Goal: Task Accomplishment & Management: Complete application form

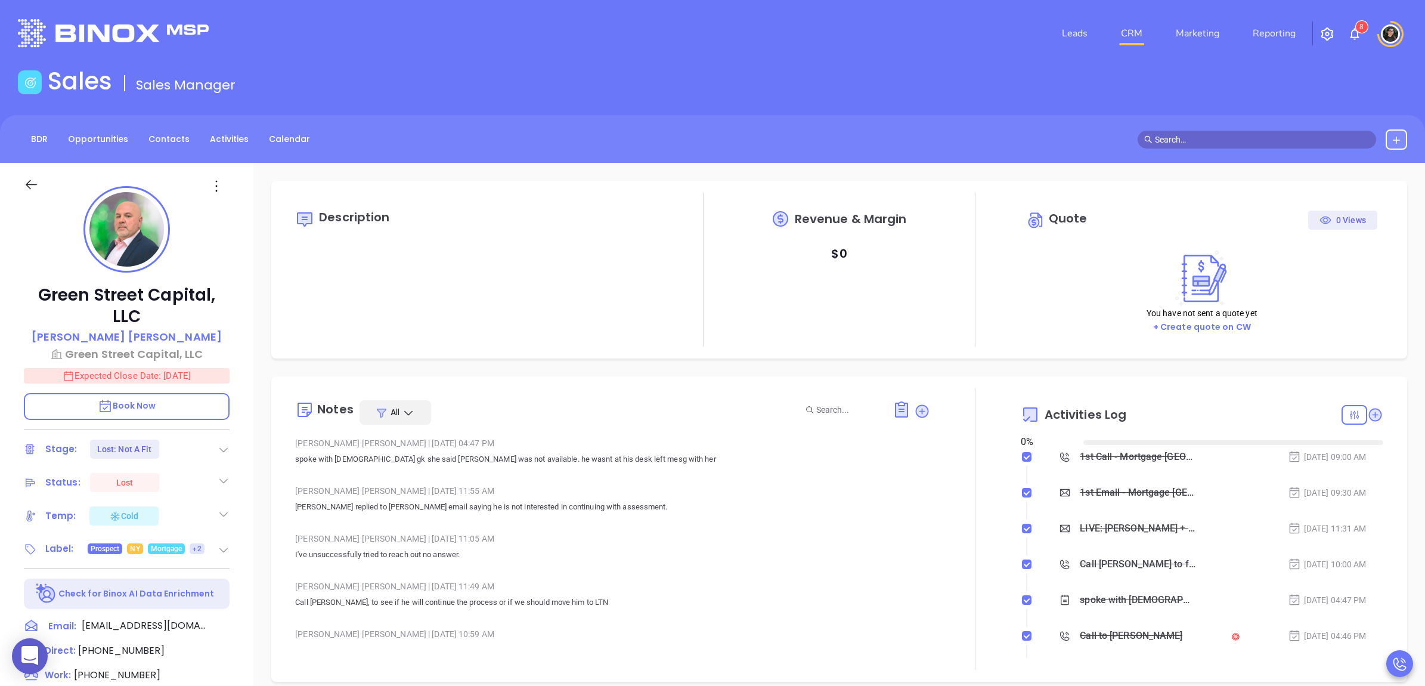
type input "[DATE]"
click at [1140, 27] on link "CRM" at bounding box center [1131, 33] width 31 height 24
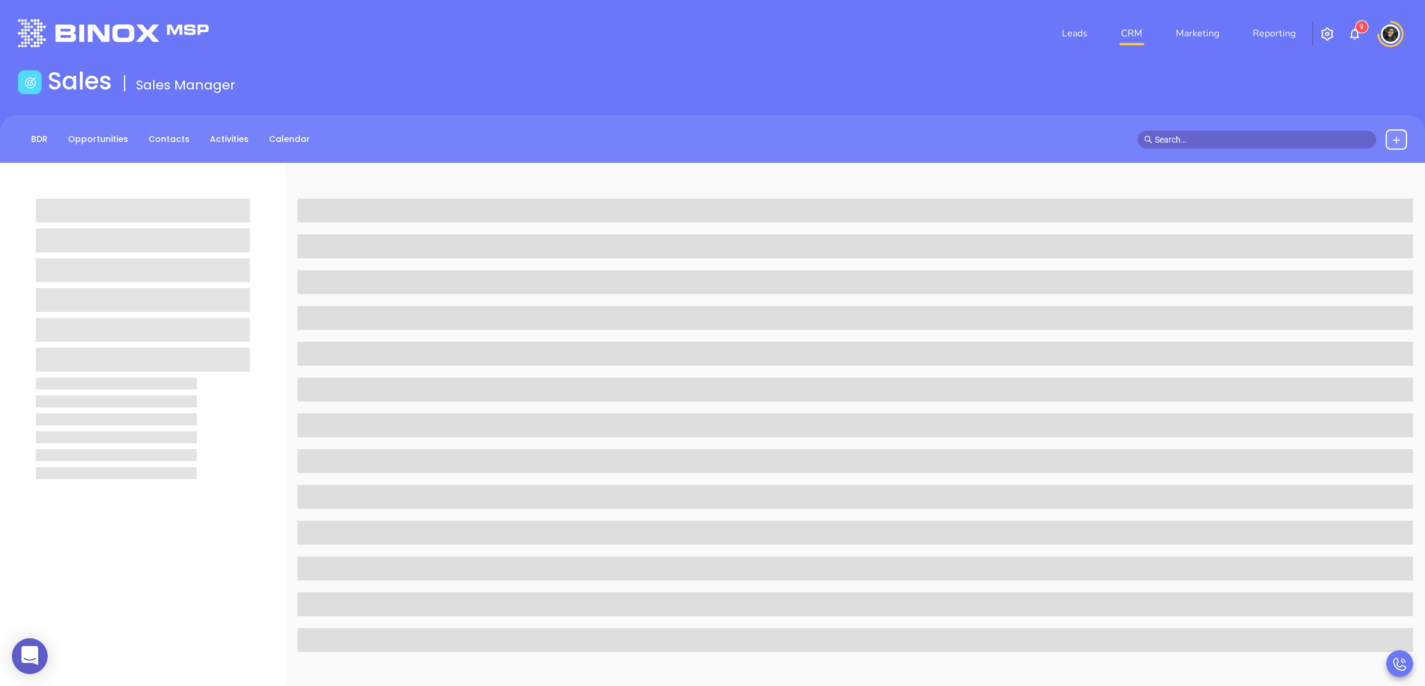
click at [1137, 39] on link "CRM" at bounding box center [1131, 33] width 31 height 24
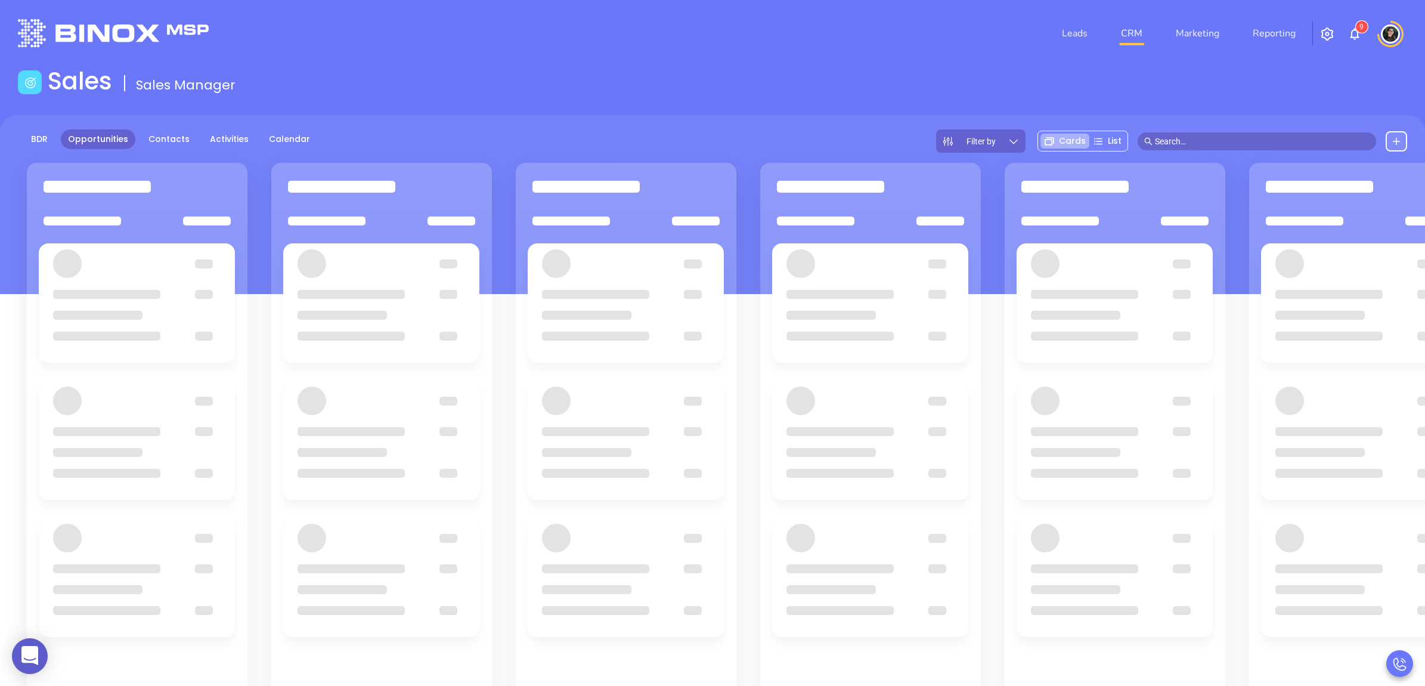
click at [798, 116] on div "BDR Opportunities Contacts Activities Calendar Filter by Cards List" at bounding box center [712, 204] width 1425 height 179
click at [1195, 144] on input "text" at bounding box center [1262, 141] width 215 height 13
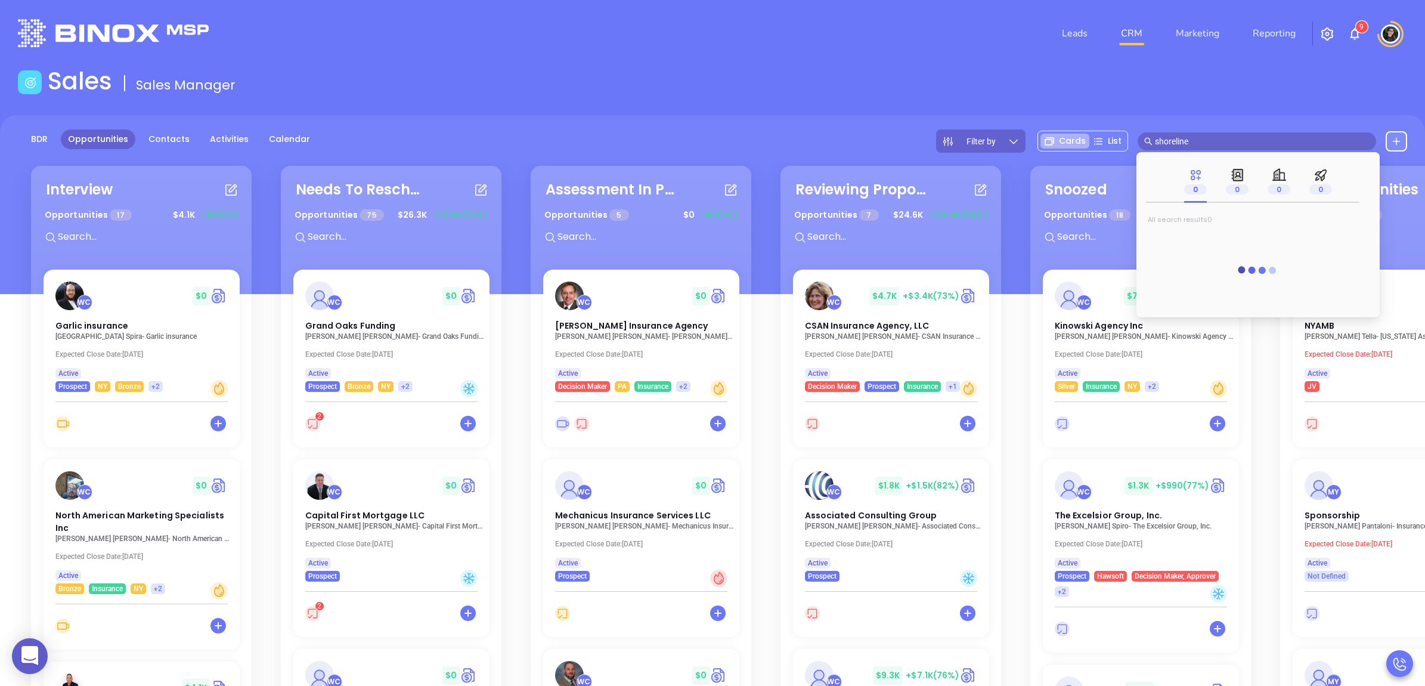
click at [1215, 142] on input "shoreline" at bounding box center [1262, 141] width 215 height 13
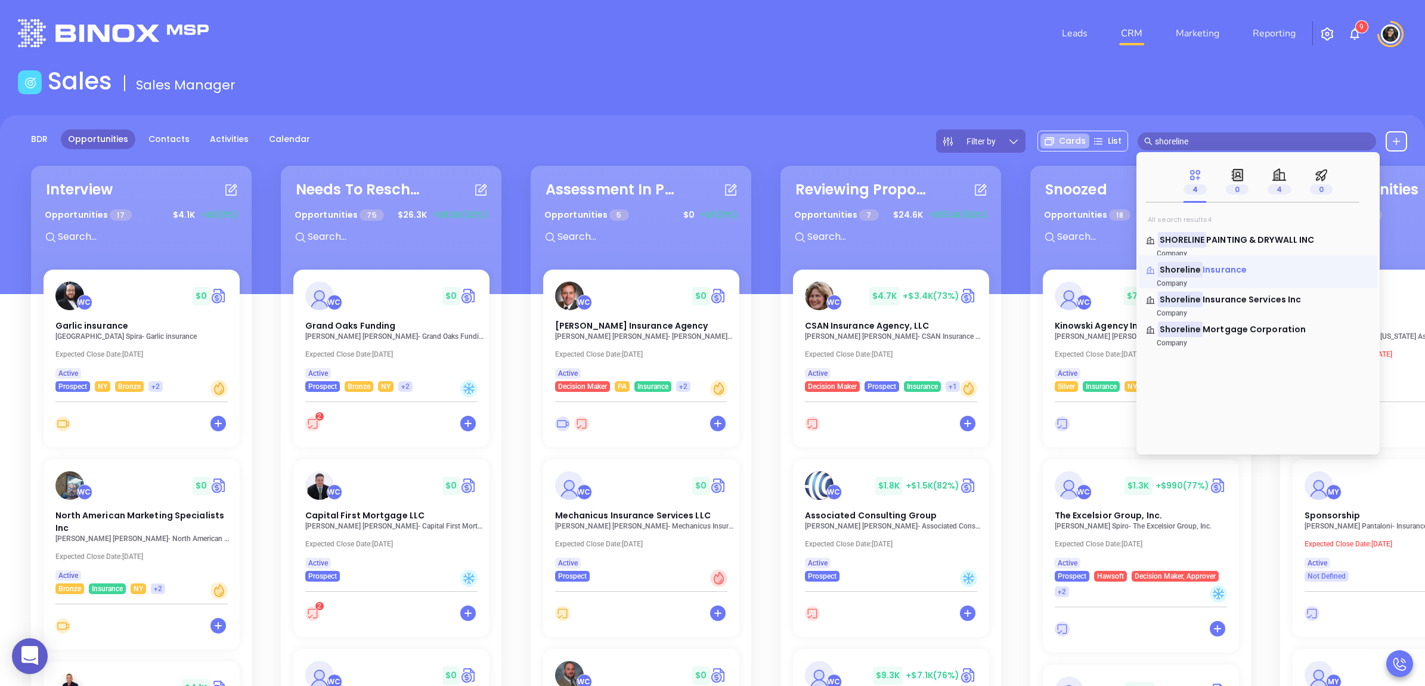
type input "shoreline"
click at [1221, 266] on span "Insurance" at bounding box center [1225, 270] width 44 height 12
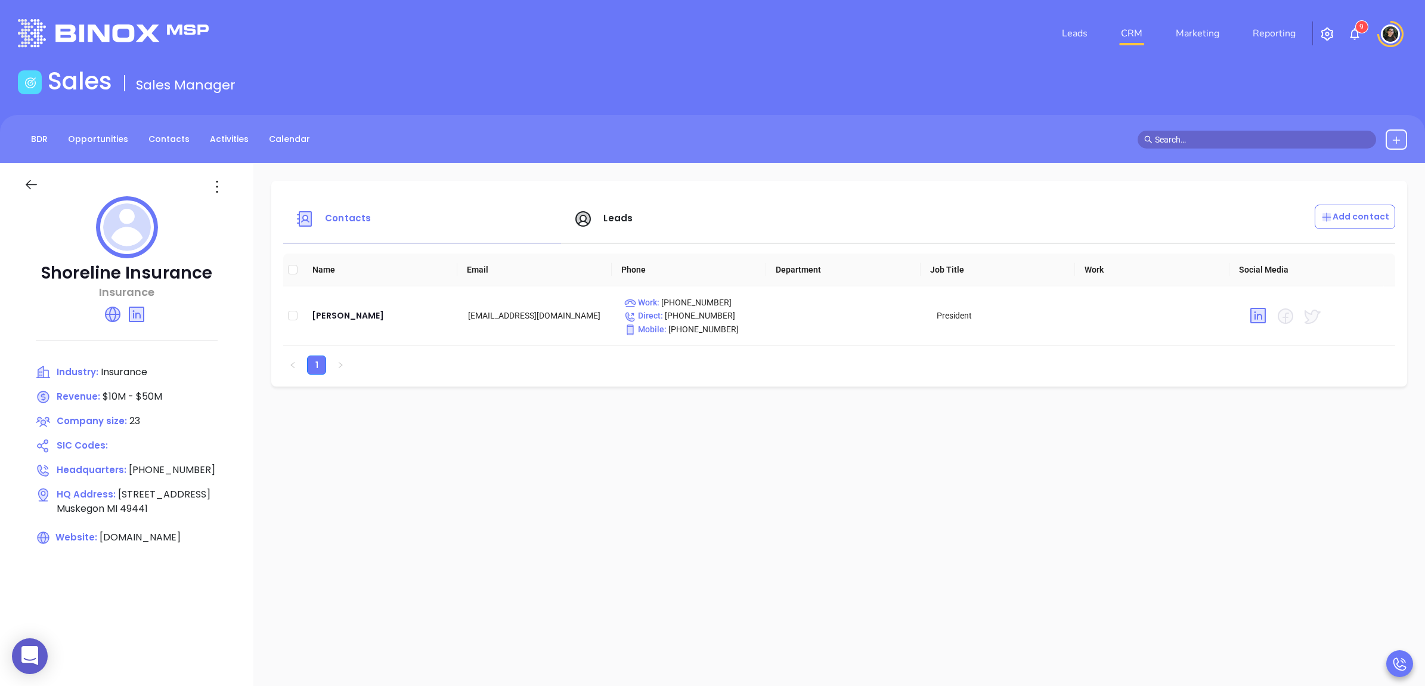
click at [1202, 135] on input "text" at bounding box center [1262, 139] width 215 height 13
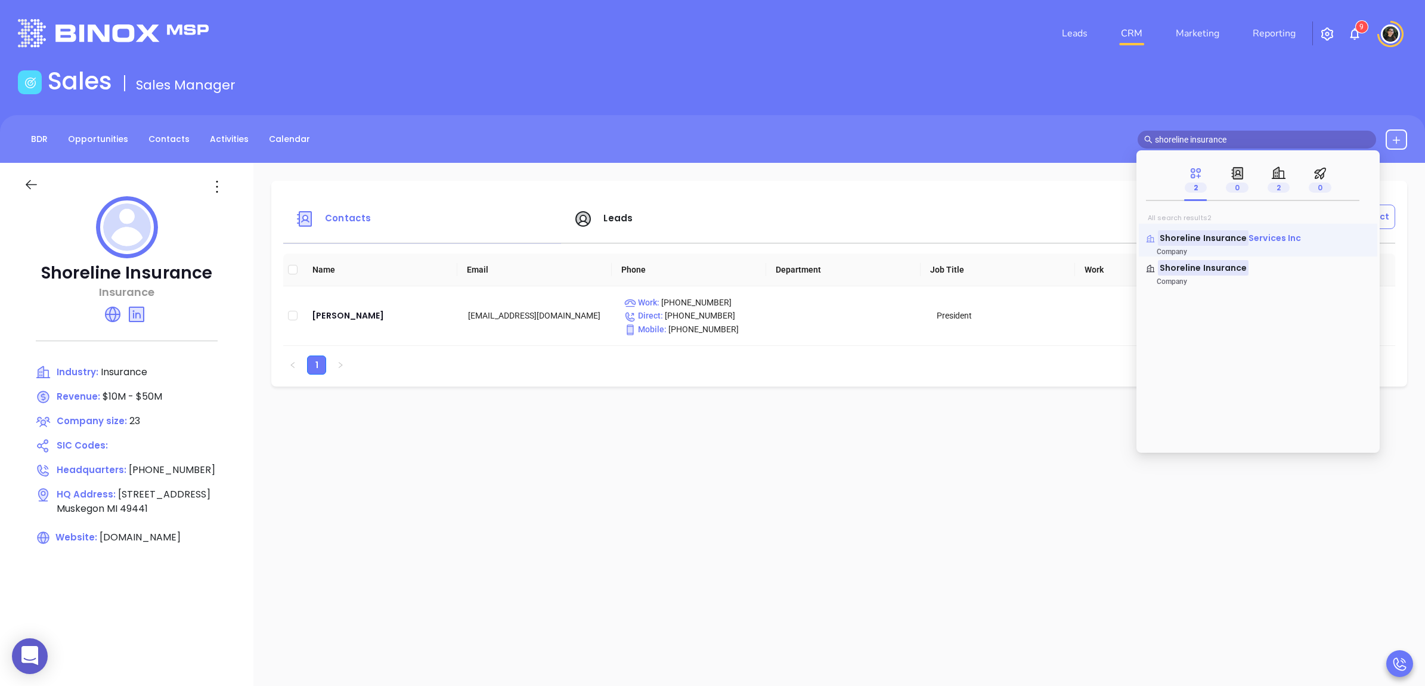
click at [1221, 234] on mark "Shoreline Insurance" at bounding box center [1203, 237] width 91 height 15
click at [1224, 242] on mark "Shoreline Insurance" at bounding box center [1203, 237] width 91 height 15
click at [1268, 234] on span "Services Inc" at bounding box center [1275, 238] width 52 height 12
click at [1262, 240] on span "Services Inc" at bounding box center [1275, 238] width 52 height 12
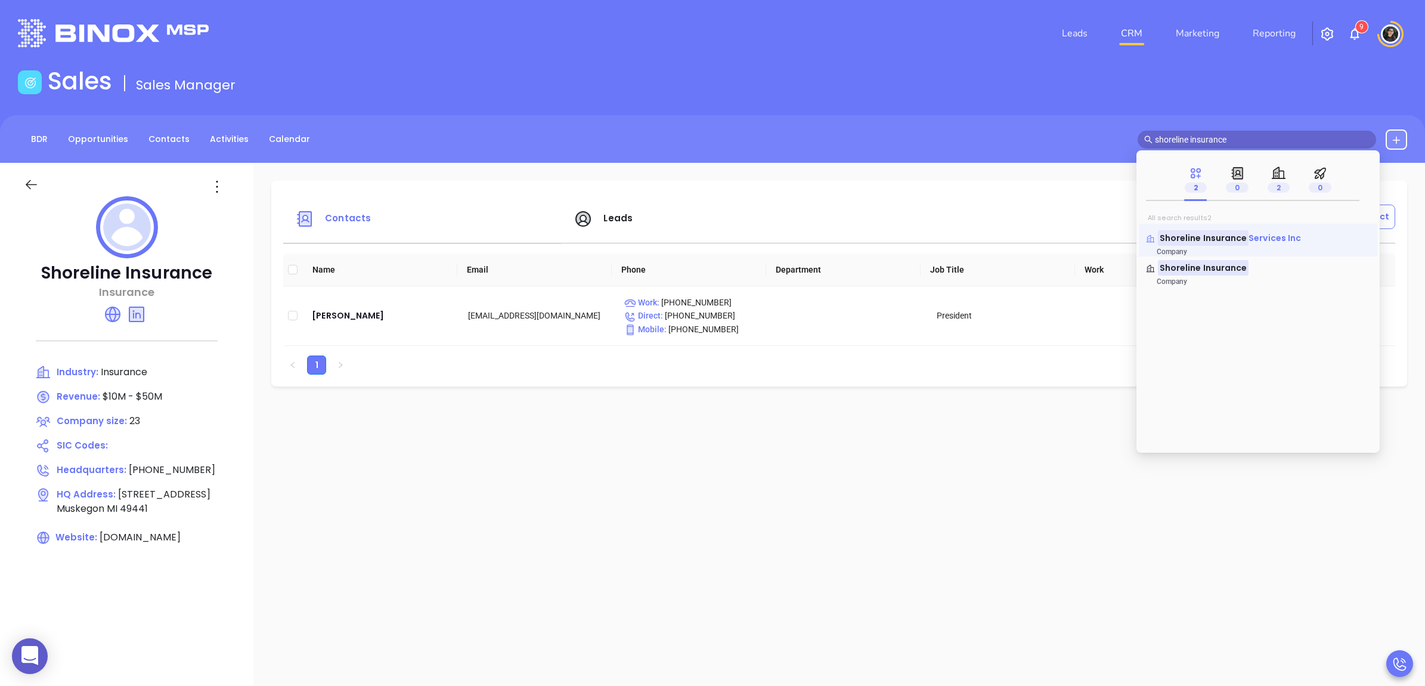
click at [1261, 240] on span "Services Inc" at bounding box center [1275, 238] width 52 height 12
click at [1218, 273] on mark "Shoreline Insurance" at bounding box center [1203, 267] width 91 height 15
click at [1224, 268] on mark "Shoreline Insurance" at bounding box center [1203, 267] width 91 height 15
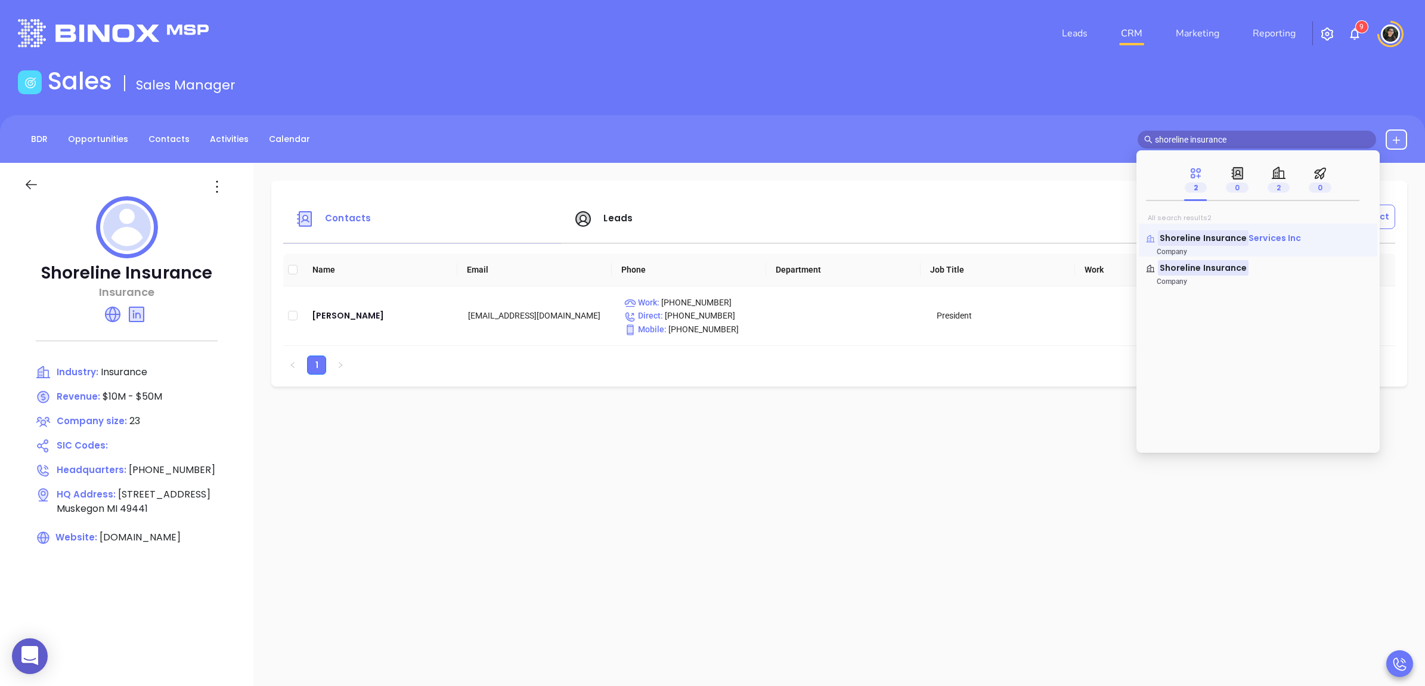
click at [1226, 236] on mark "Shoreline Insurance" at bounding box center [1203, 237] width 91 height 15
click at [1227, 236] on mark "Shoreline Insurance" at bounding box center [1203, 237] width 91 height 15
click at [1244, 141] on input "shoreline insurance" at bounding box center [1262, 139] width 215 height 13
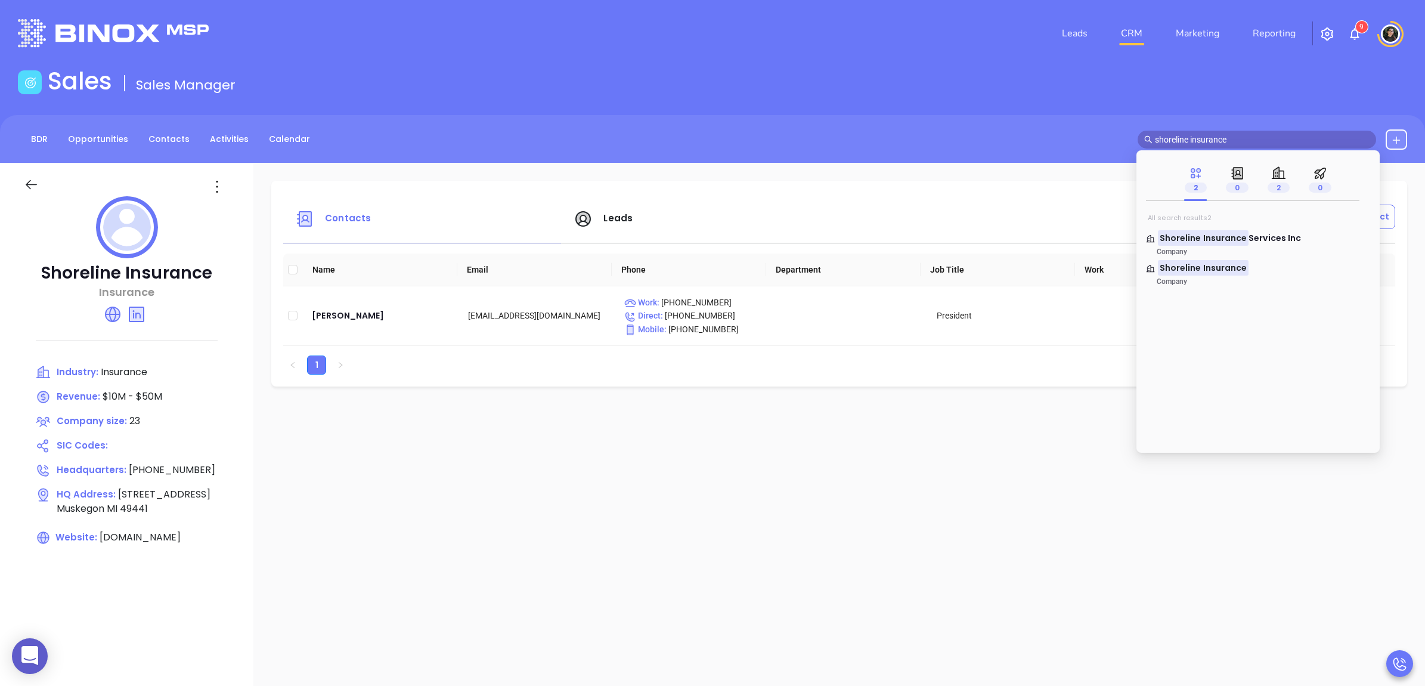
click at [1244, 141] on input "shoreline insurance" at bounding box center [1262, 139] width 215 height 13
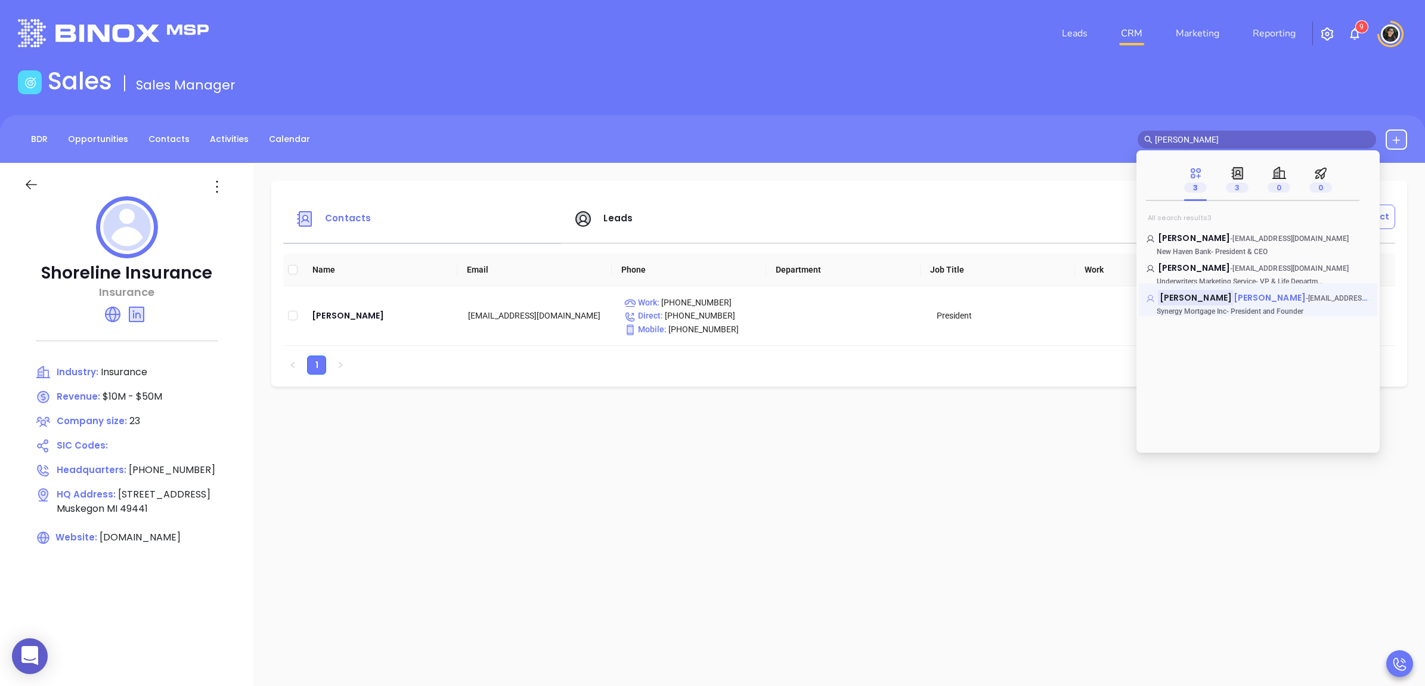
type input "[PERSON_NAME]"
click at [1234, 293] on span "[PERSON_NAME]" at bounding box center [1270, 298] width 72 height 12
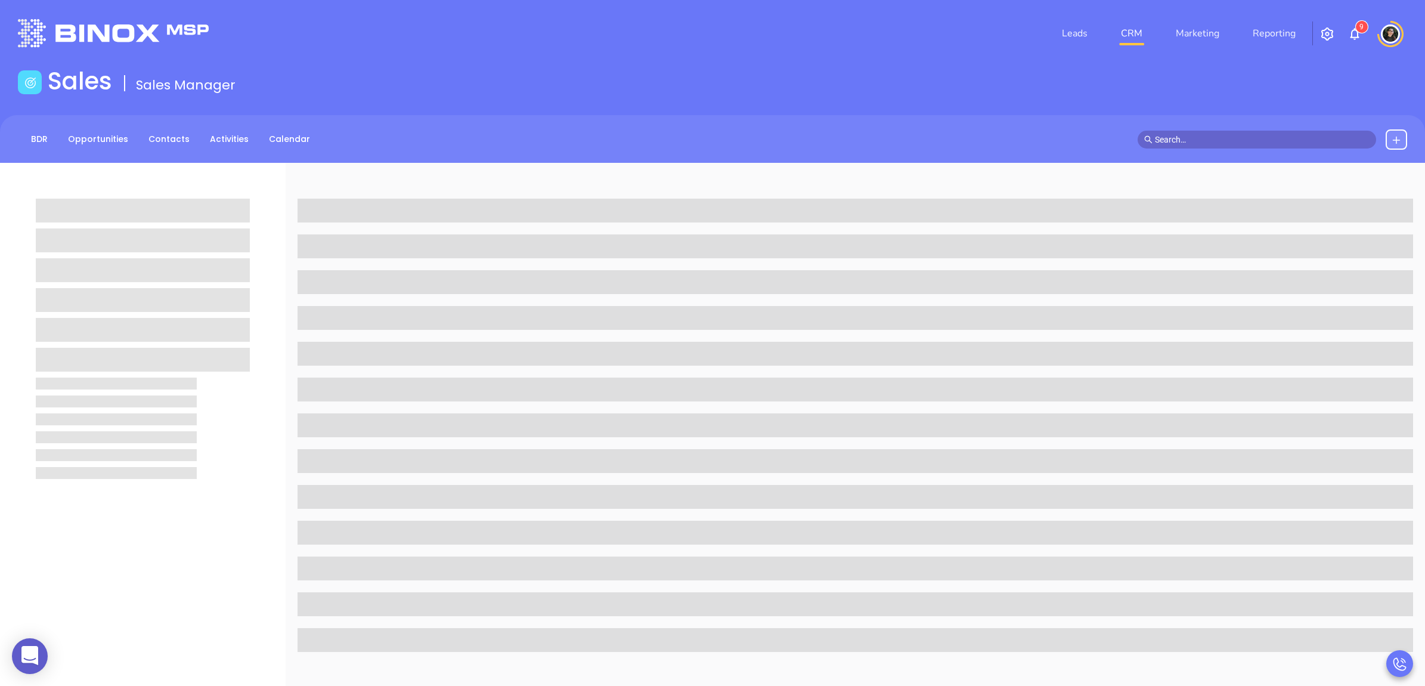
click at [1229, 126] on div "BDR Opportunities Contacts Activities Calendar" at bounding box center [712, 139] width 1425 height 48
click at [1224, 137] on input "text" at bounding box center [1262, 139] width 215 height 13
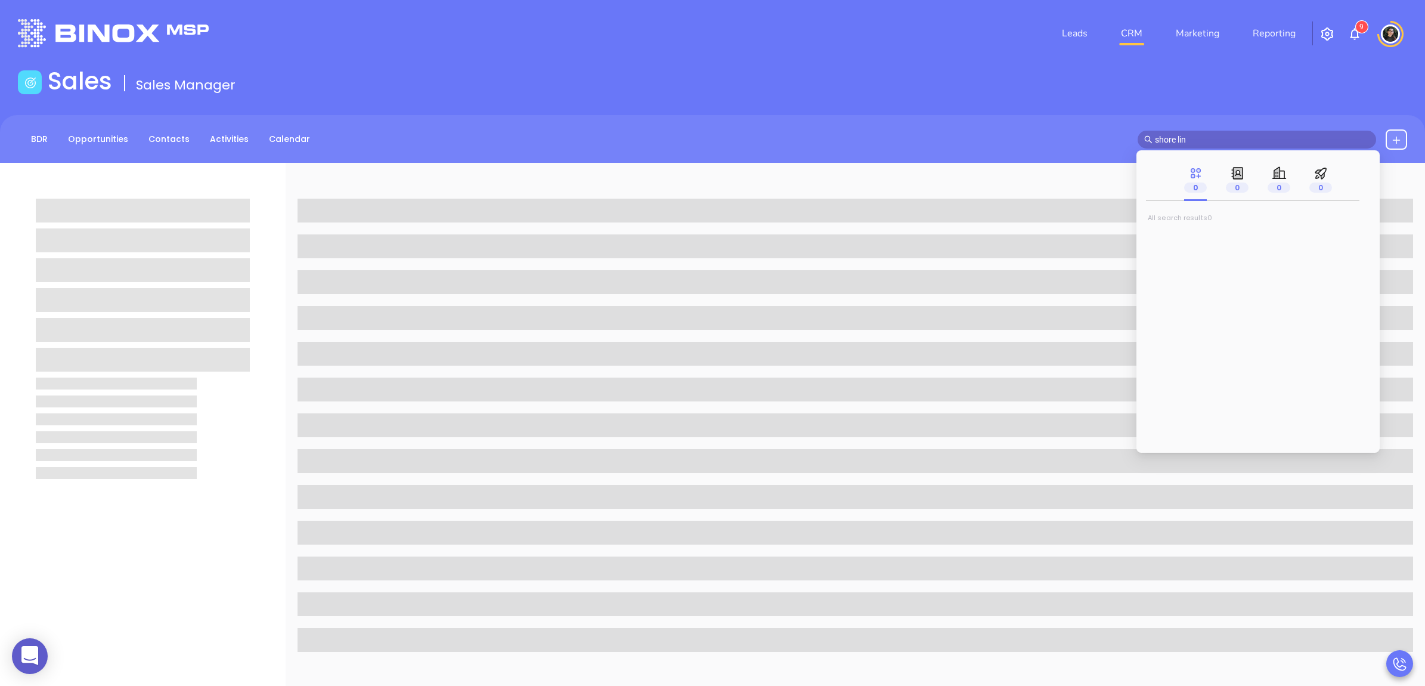
type input "shore line"
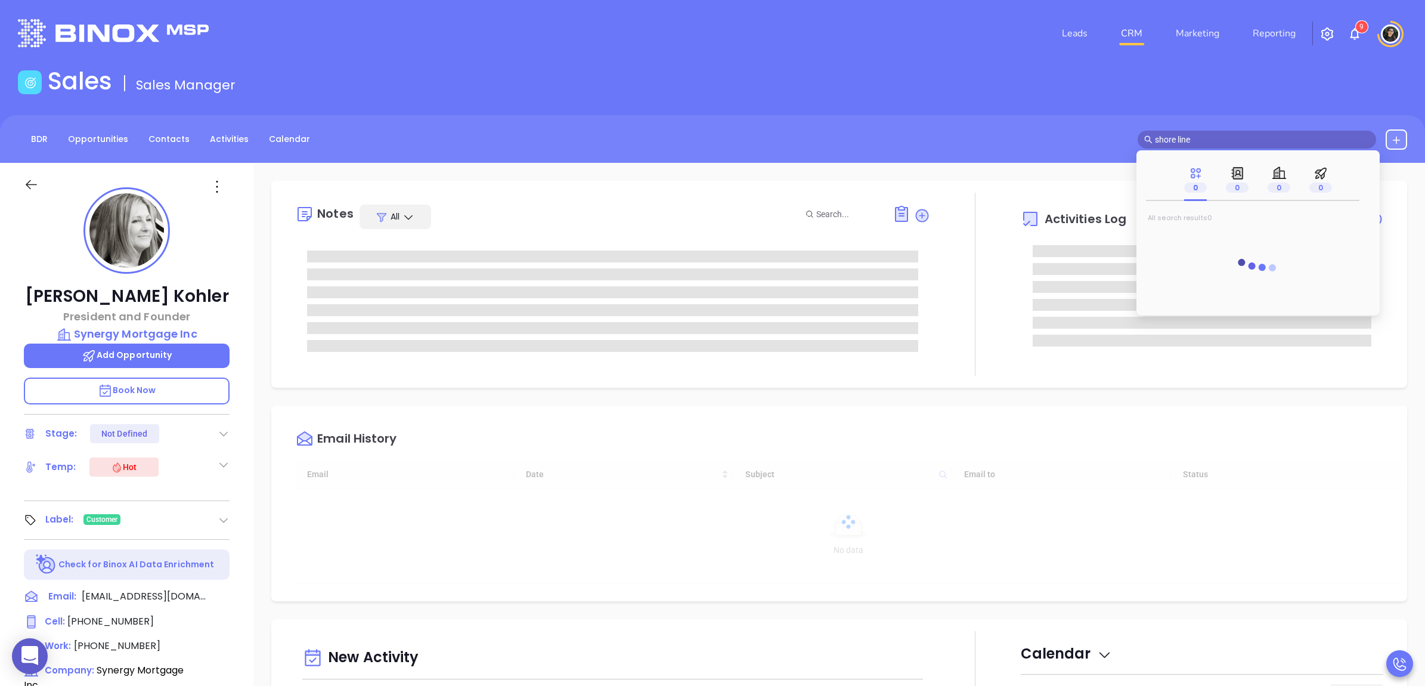
type input "[DATE]"
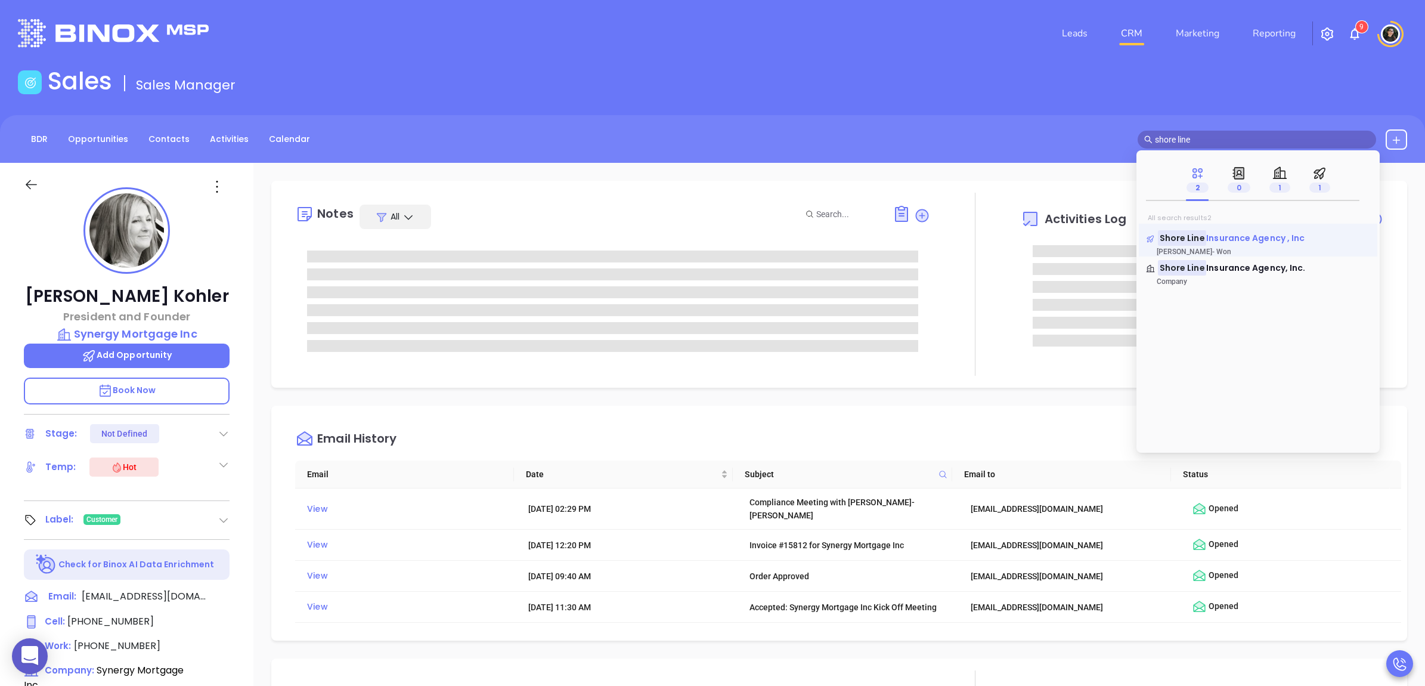
type input "shore line"
type input "[PERSON_NAME]"
click at [1226, 239] on span "Insurance Agency , Inc" at bounding box center [1256, 238] width 98 height 12
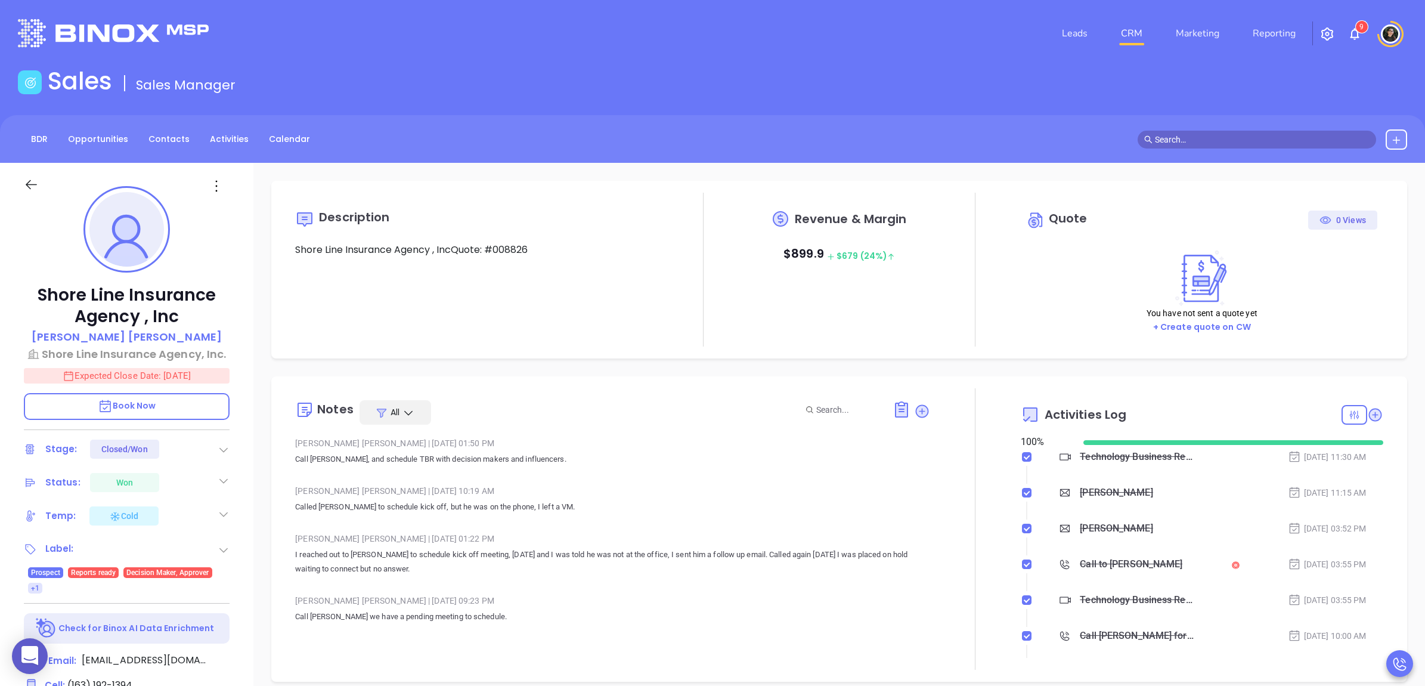
type input "[DATE]"
type input "[PERSON_NAME]"
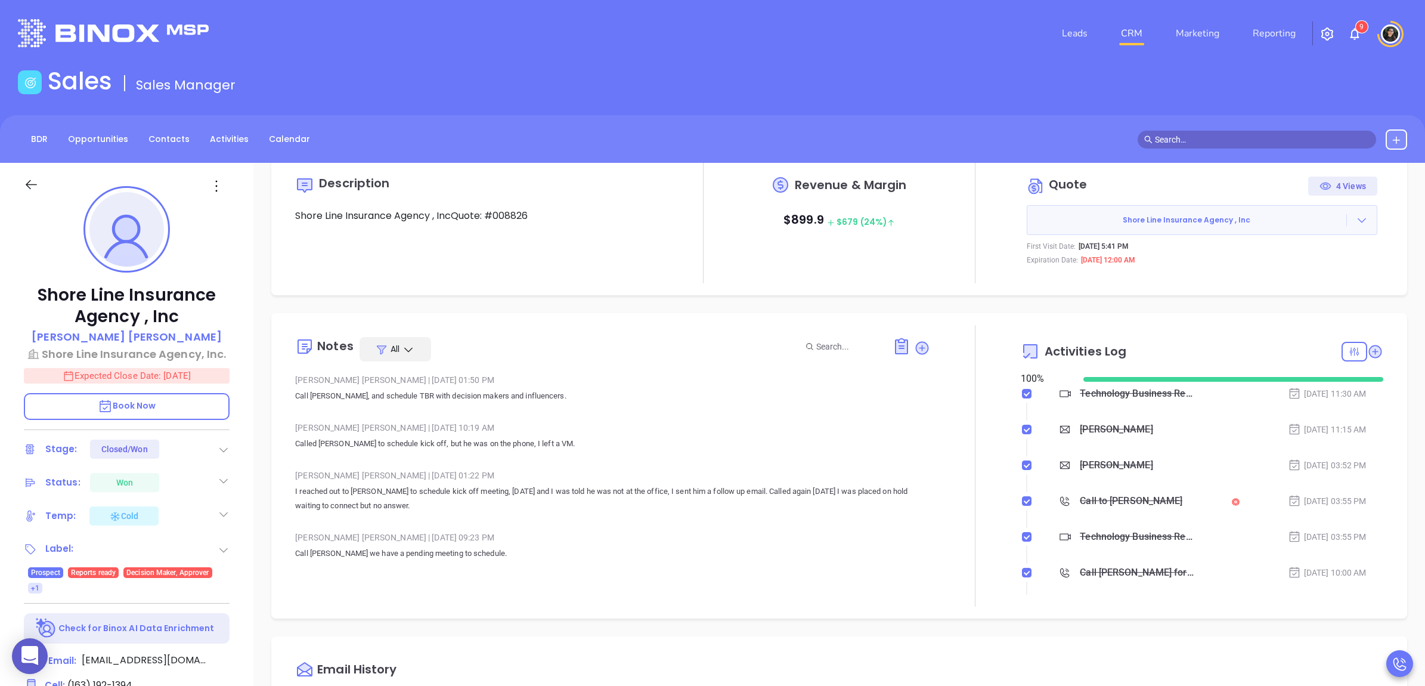
scroll to position [0, 0]
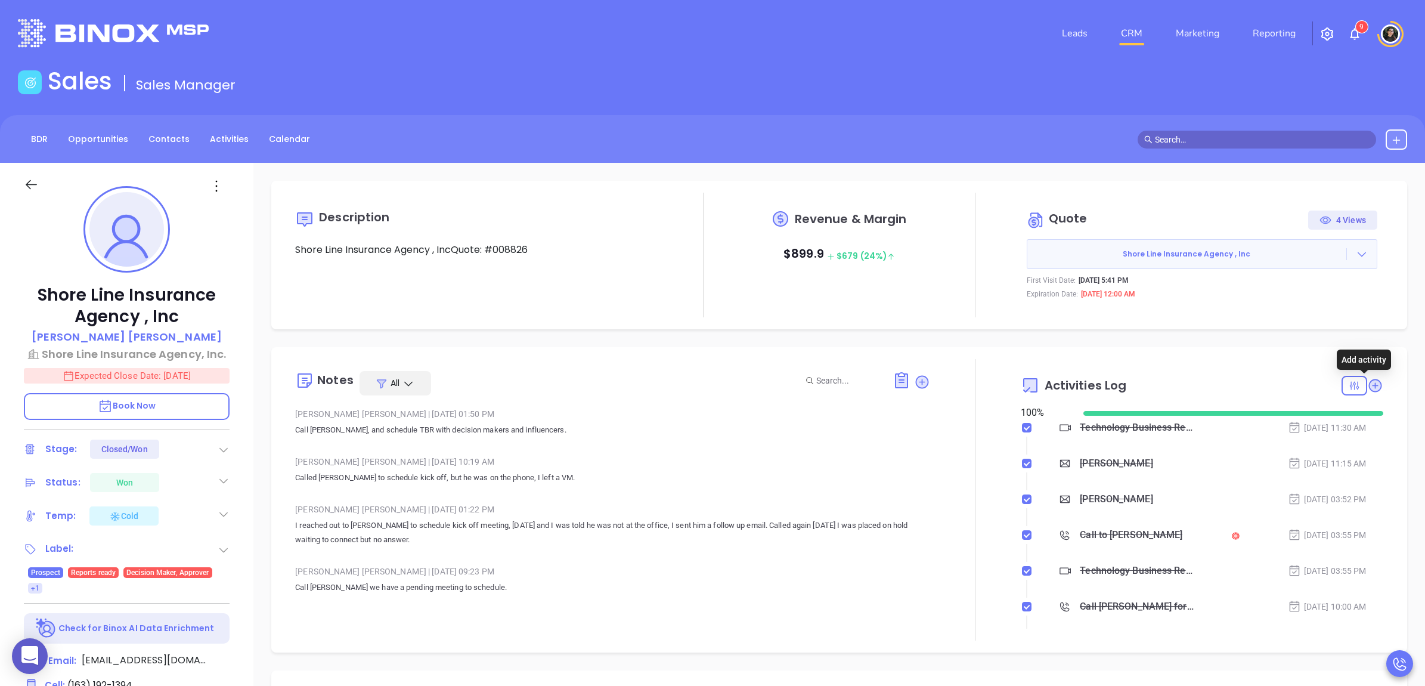
drag, startPoint x: 1369, startPoint y: 385, endPoint x: 1359, endPoint y: 383, distance: 10.8
click at [1369, 385] on icon at bounding box center [1375, 385] width 12 height 12
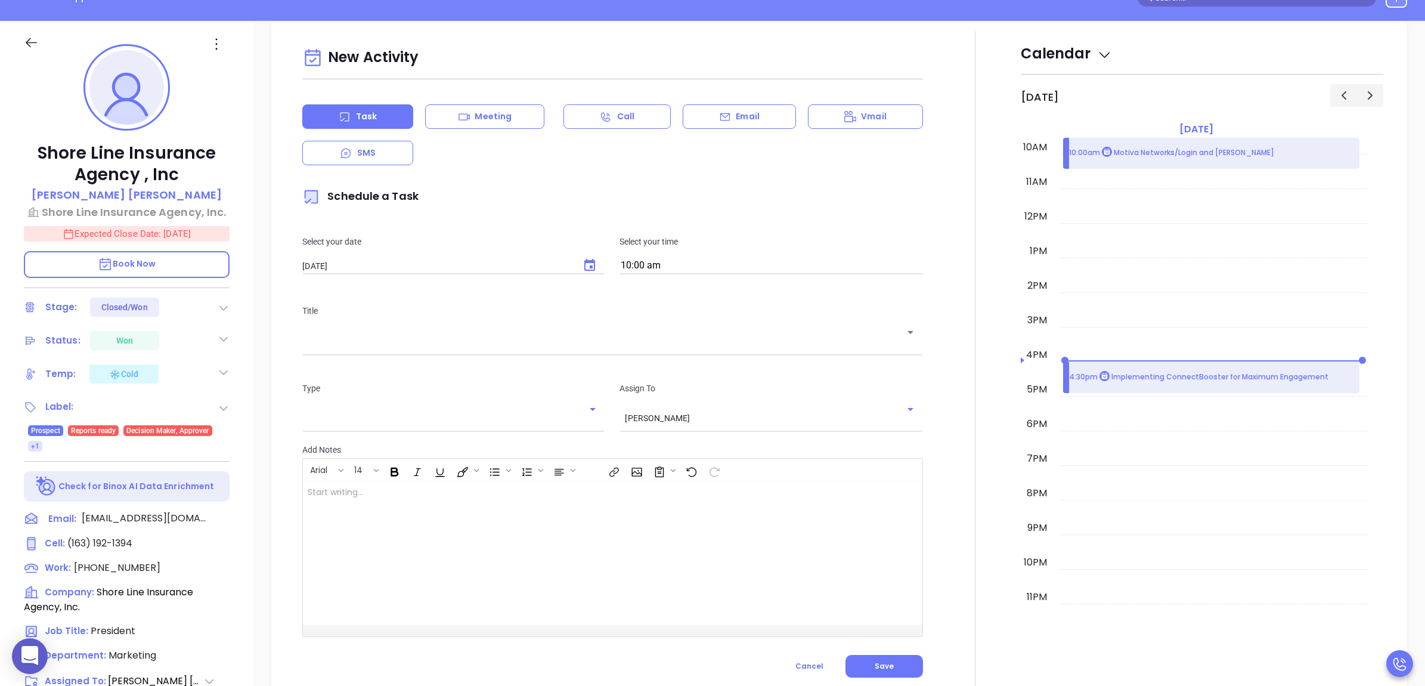
scroll to position [162, 0]
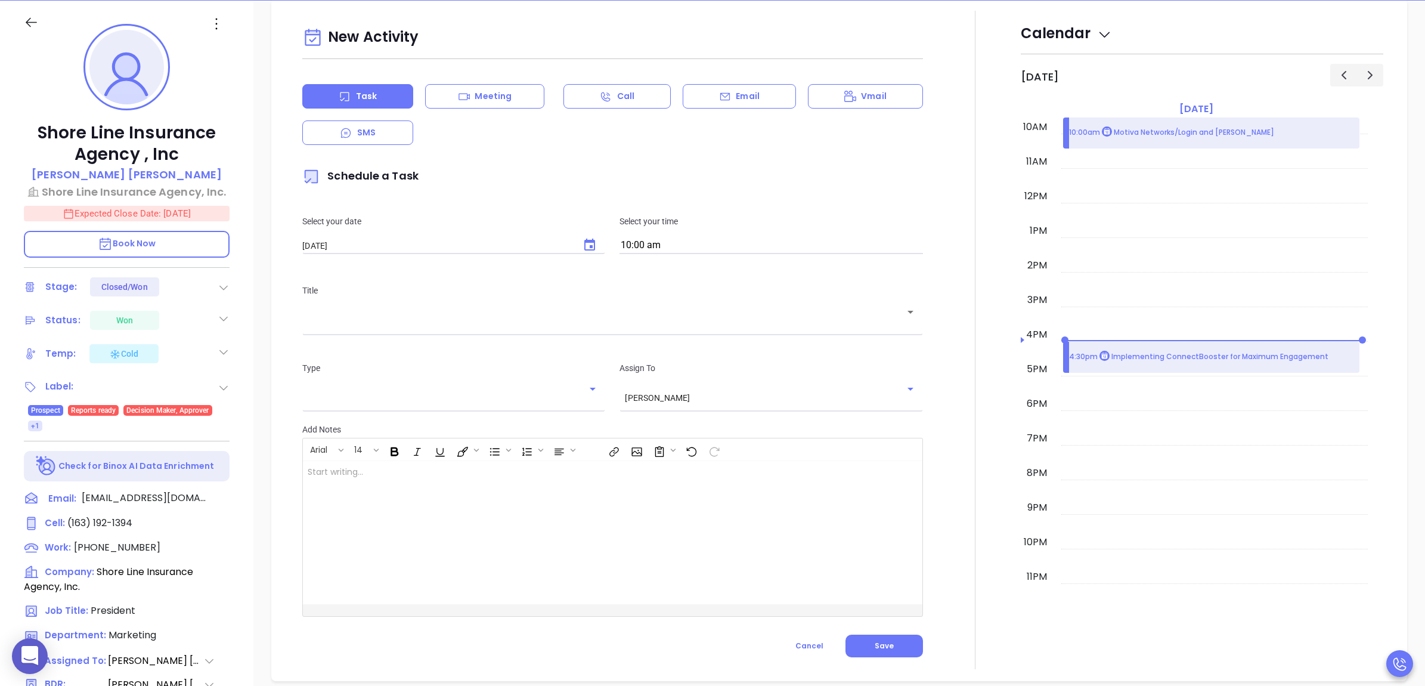
click at [487, 333] on div "Title ​" at bounding box center [612, 308] width 635 height 78
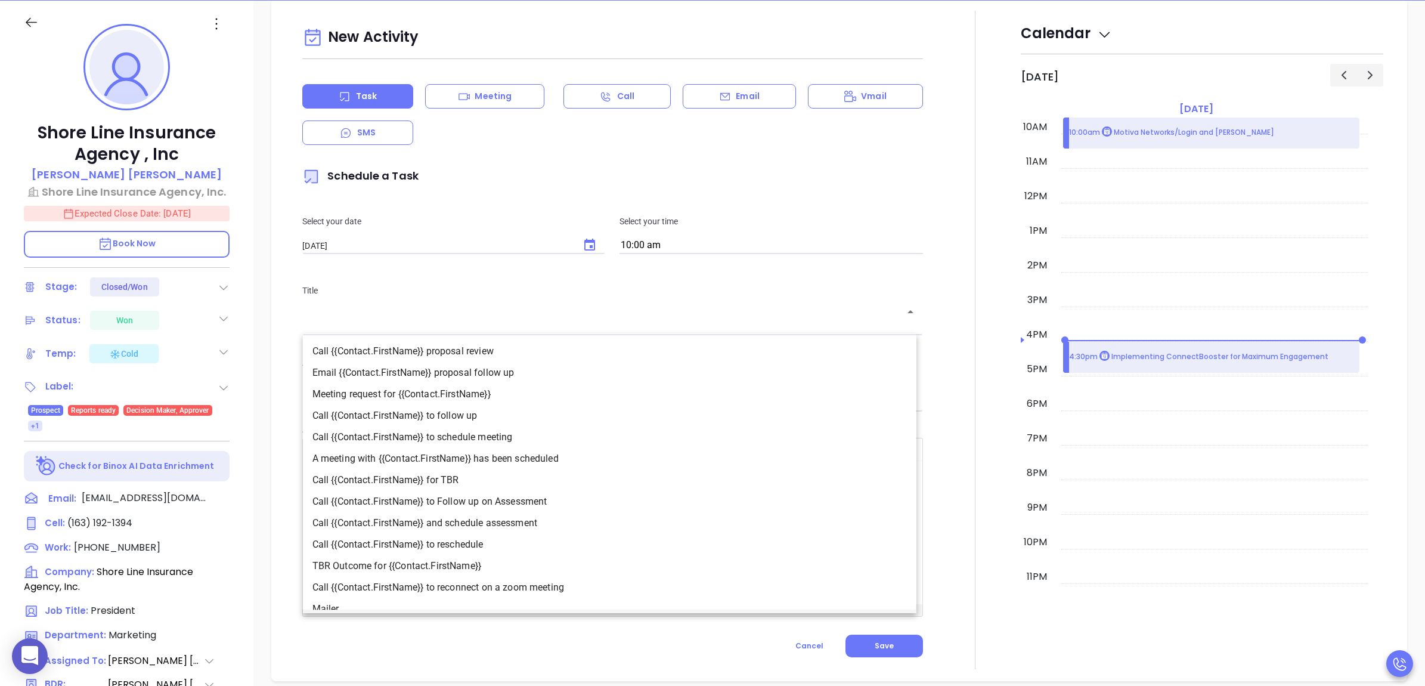
click at [487, 324] on input "text" at bounding box center [604, 320] width 592 height 11
click at [509, 413] on li "Call {{Contact.FirstName}} to follow up" at bounding box center [610, 415] width 614 height 21
type input "Call [PERSON_NAME] to follow up"
type input "Call"
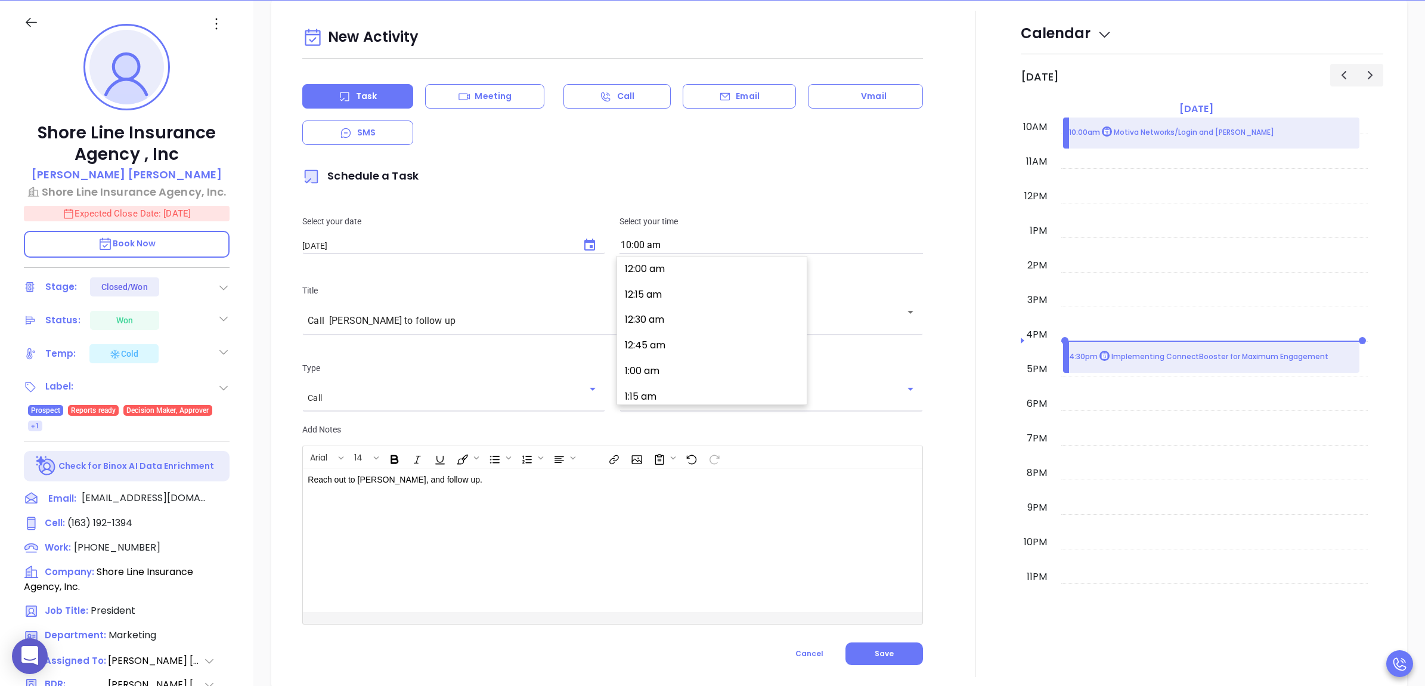
click at [682, 252] on input "10:00 am" at bounding box center [771, 245] width 303 height 17
click at [667, 293] on button "8:30 am" at bounding box center [714, 287] width 185 height 26
type input "8:30 am"
click at [743, 389] on div "[PERSON_NAME] ​" at bounding box center [771, 397] width 303 height 22
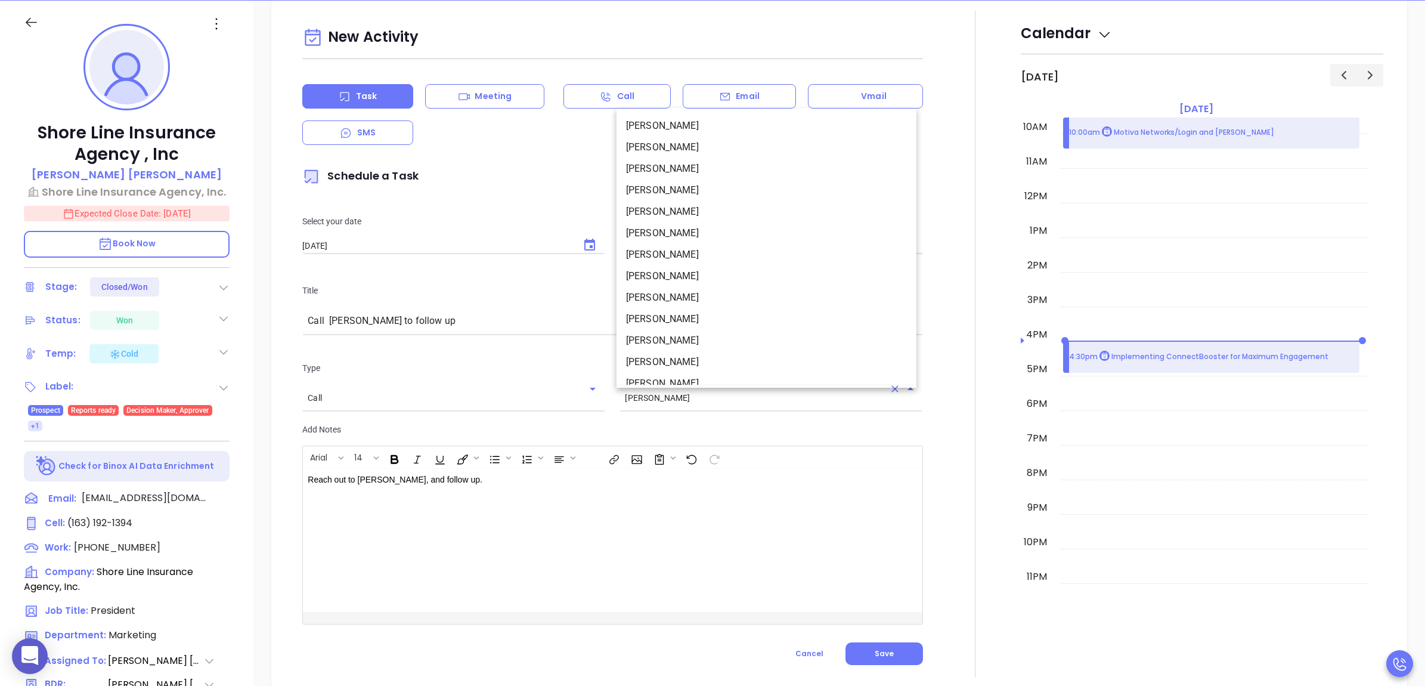
scroll to position [117, 0]
click at [697, 355] on li "[PERSON_NAME]" at bounding box center [767, 352] width 300 height 21
type input "[PERSON_NAME]"
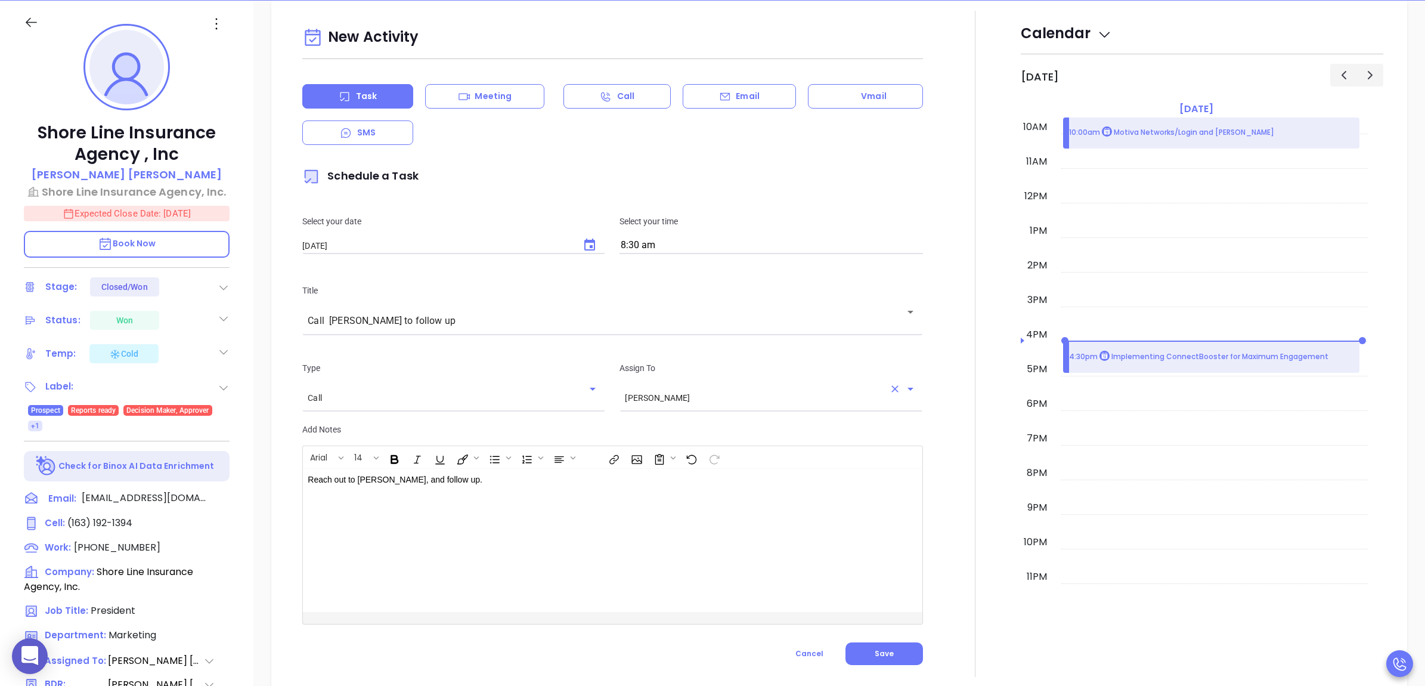
click at [490, 491] on div "Reach out to [PERSON_NAME], and follow up." at bounding box center [591, 540] width 576 height 143
click at [436, 480] on p "Reach out to [PERSON_NAME], and follow up. Server End of life" at bounding box center [591, 480] width 567 height 13
click at [890, 667] on div "New Activity Task Meeting Call Email Vmail SMS Schedule a Task Select your date…" at bounding box center [612, 344] width 635 height 666
click at [883, 654] on span "Save" at bounding box center [884, 653] width 19 height 10
checkbox input "false"
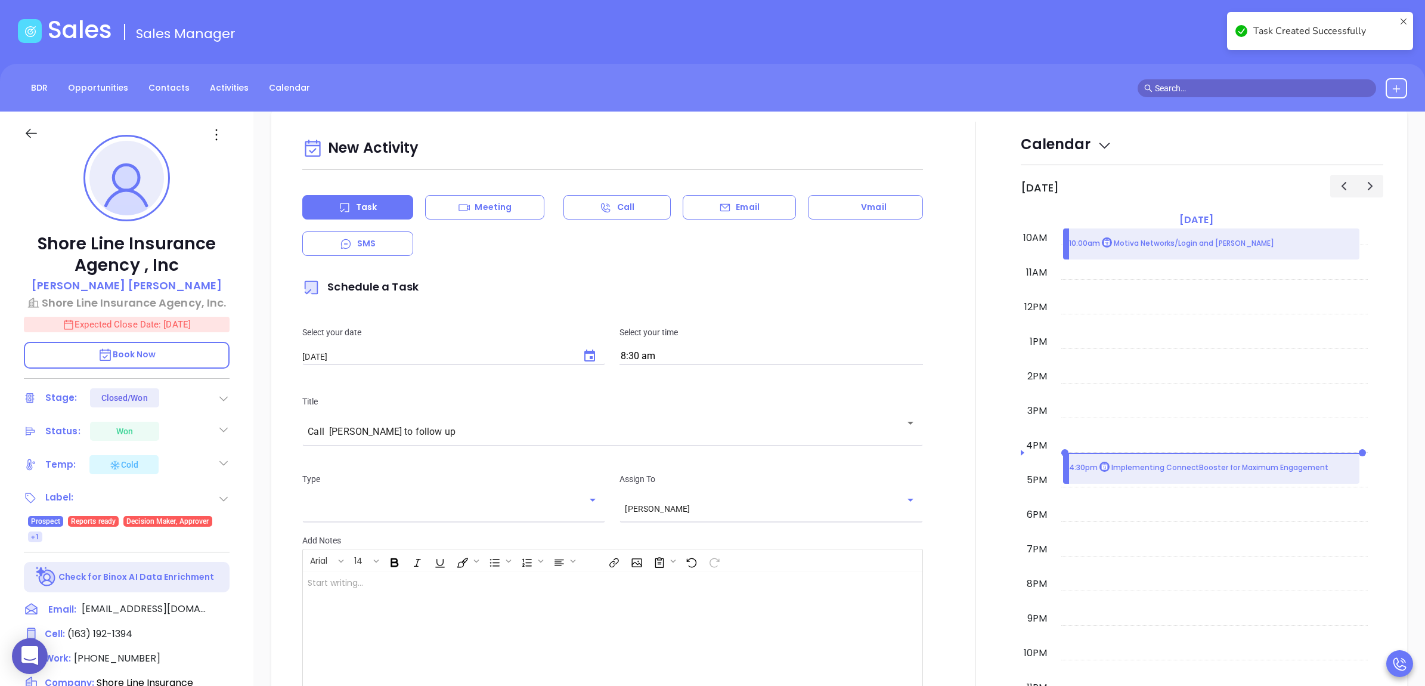
scroll to position [0, 0]
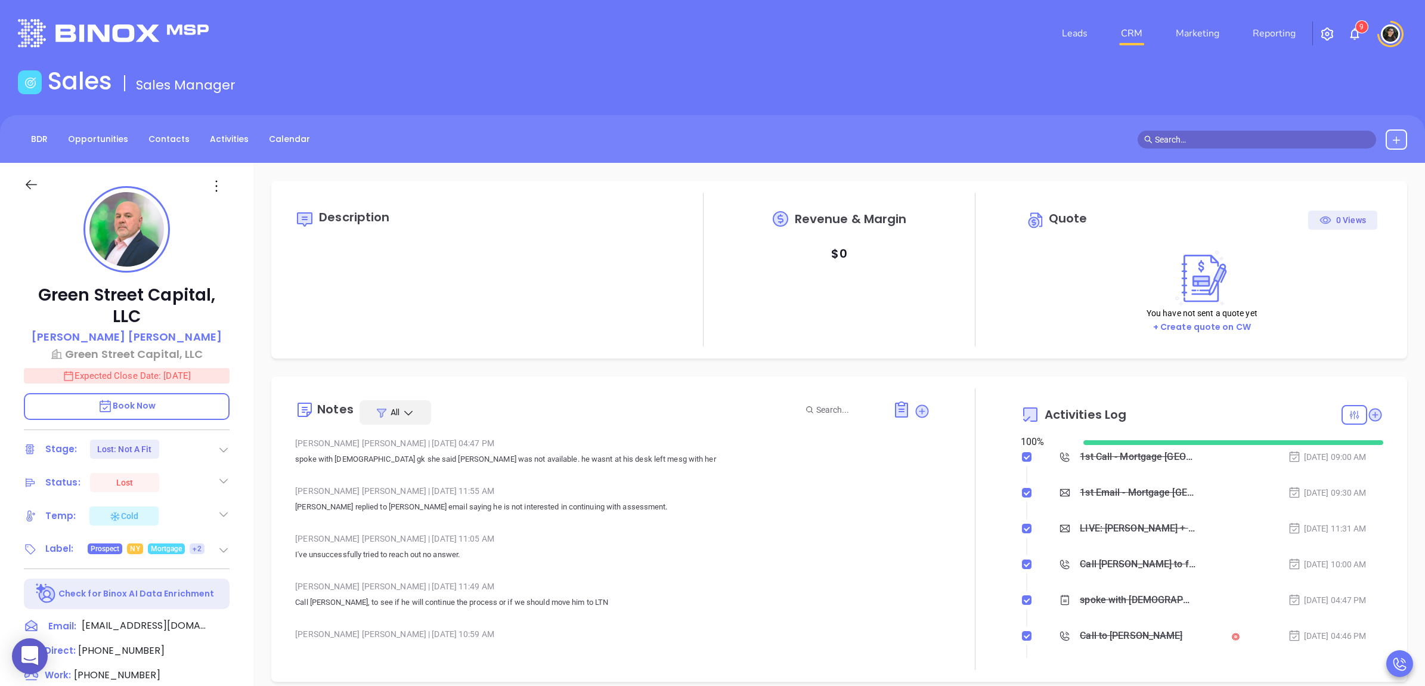
scroll to position [347, 0]
type input "[PERSON_NAME]"
